Goal: Navigation & Orientation: Find specific page/section

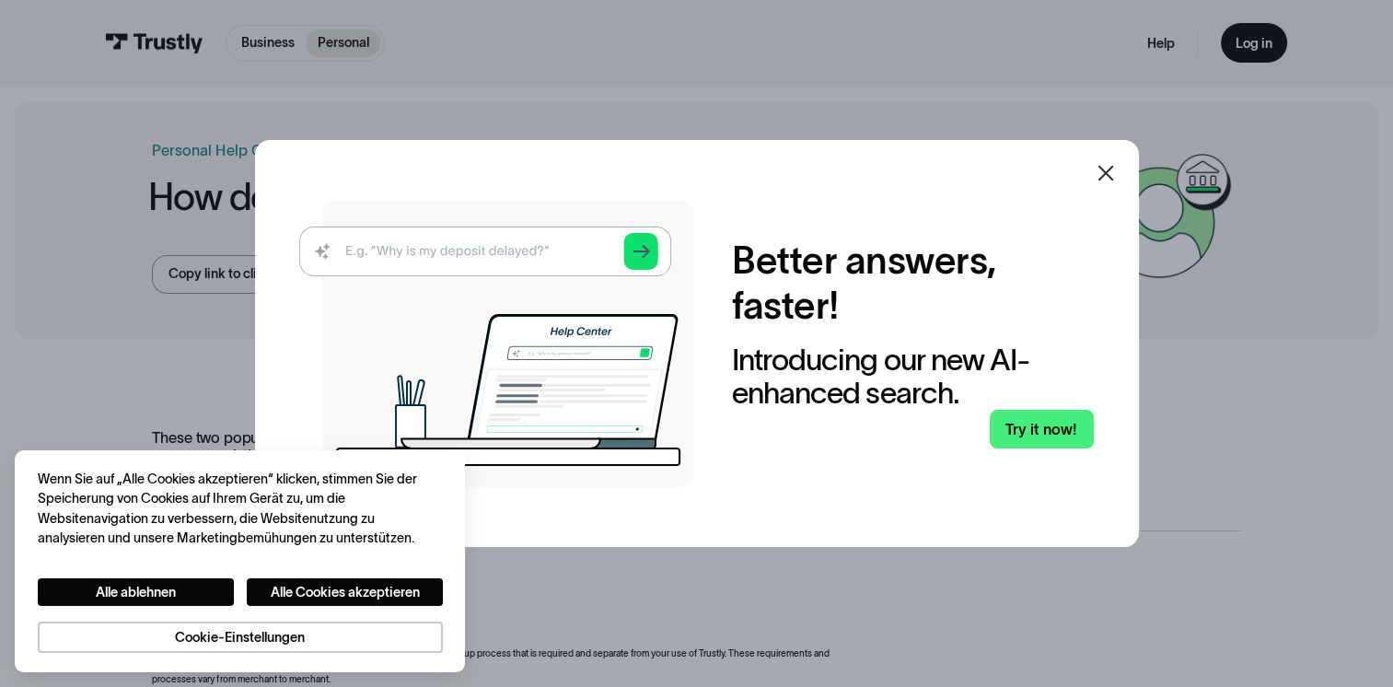
click at [1107, 179] on icon at bounding box center [1106, 173] width 22 height 22
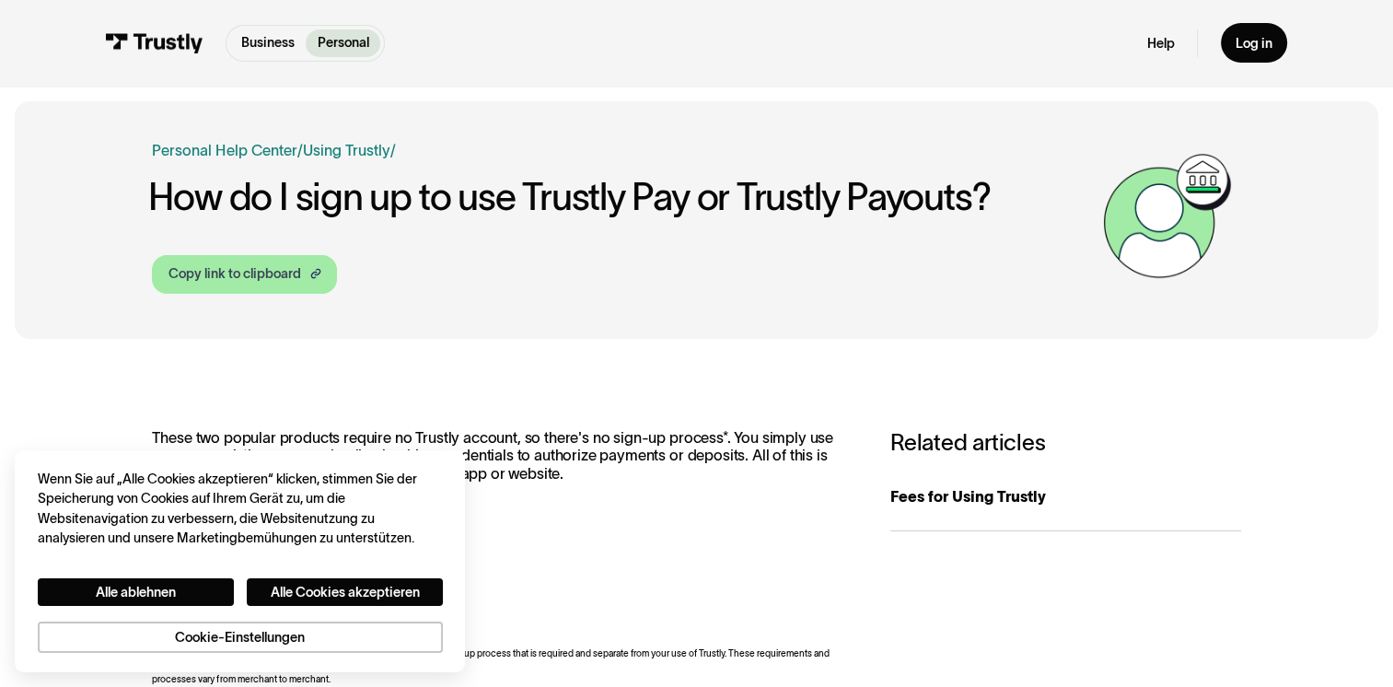
click at [241, 285] on link "Copy link to clipboard" at bounding box center [244, 274] width 185 height 39
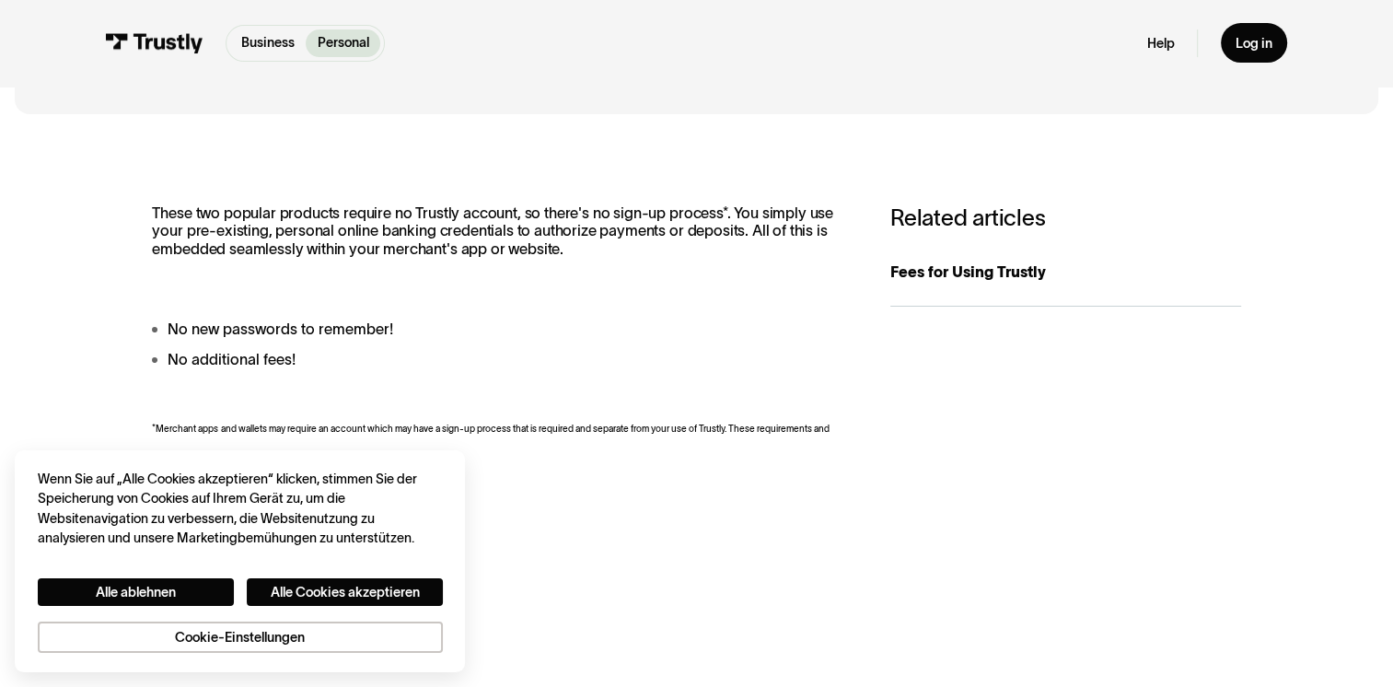
scroll to position [225, 0]
click at [1249, 42] on div "Log in" at bounding box center [1253, 43] width 37 height 17
